Goal: Task Accomplishment & Management: Use online tool/utility

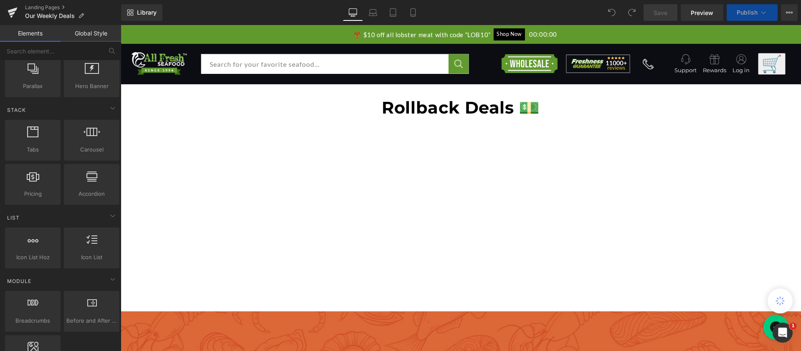
scroll to position [157, 0]
